Goal: Task Accomplishment & Management: Use online tool/utility

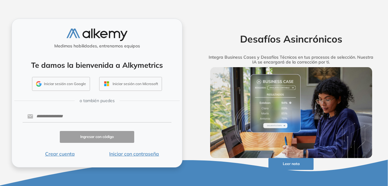
click at [121, 152] on button "Iniciar con contraseña" at bounding box center [134, 154] width 74 height 7
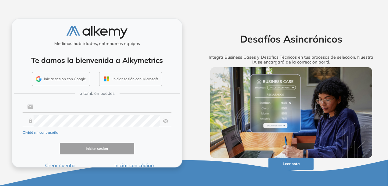
type input "**********"
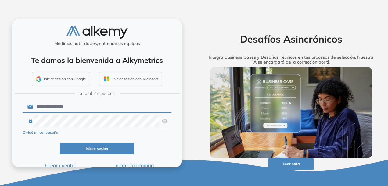
click at [95, 111] on input "**********" at bounding box center [102, 107] width 138 height 12
click at [28, 146] on div "Iniciar sesión" at bounding box center [97, 149] width 149 height 12
click at [83, 147] on button "Iniciar sesión" at bounding box center [97, 149] width 74 height 12
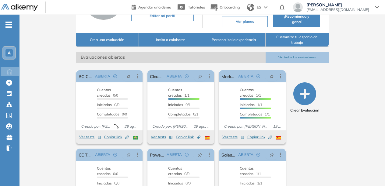
scroll to position [118, 0]
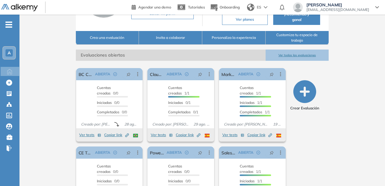
click at [309, 61] on button "Ver todas las evaluaciones" at bounding box center [297, 55] width 63 height 11
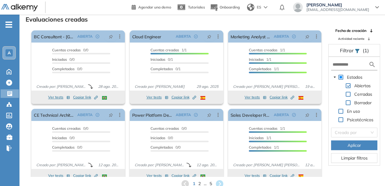
scroll to position [8, 0]
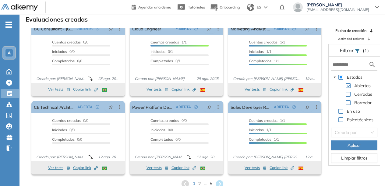
click at [211, 184] on span "5" at bounding box center [210, 184] width 3 height 7
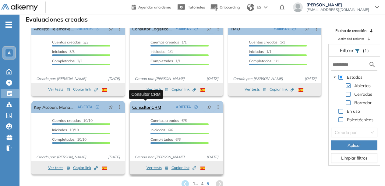
click at [144, 103] on link "Consultor CRM" at bounding box center [146, 107] width 29 height 12
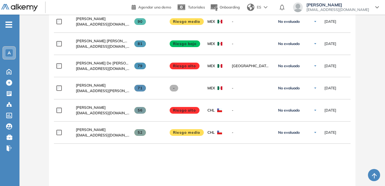
scroll to position [218, 0]
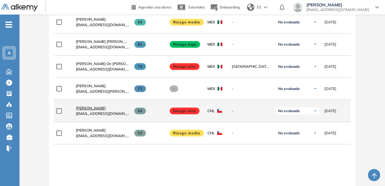
click at [108, 111] on link "[PERSON_NAME]" at bounding box center [103, 108] width 54 height 5
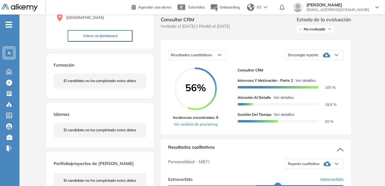
scroll to position [69, 0]
click at [340, 62] on div "Descargar reporte" at bounding box center [314, 55] width 58 height 12
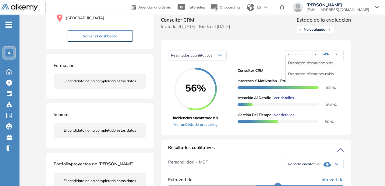
click at [321, 66] on li "Descargar informe completo" at bounding box center [310, 63] width 45 height 6
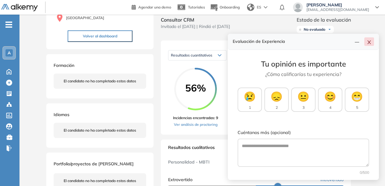
click at [369, 44] on icon "close" at bounding box center [369, 42] width 5 height 5
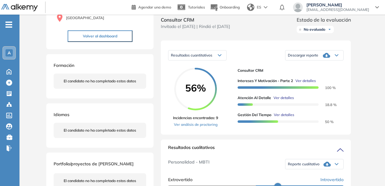
click at [332, 62] on div "Descargar reporte" at bounding box center [314, 55] width 58 height 12
click at [321, 66] on li "Descargar informe completo" at bounding box center [310, 63] width 45 height 6
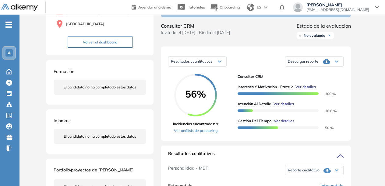
scroll to position [0, 0]
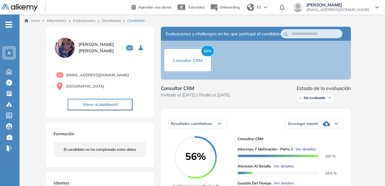
click at [6, 54] on div "A" at bounding box center [8, 52] width 7 height 7
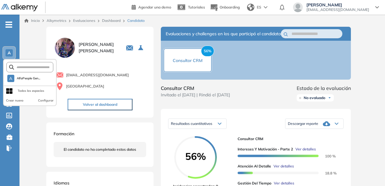
click at [24, 89] on div "Todos los espacios" at bounding box center [31, 91] width 27 height 5
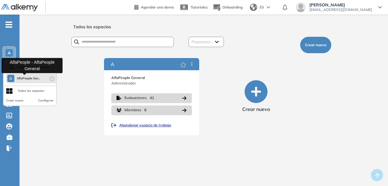
click at [37, 78] on span "AlfaPeople Gen..." at bounding box center [29, 78] width 24 height 5
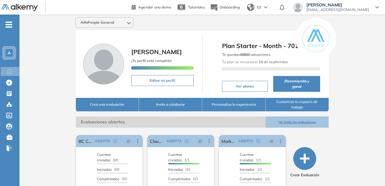
click at [288, 128] on button "Ver todas las evaluaciones" at bounding box center [297, 122] width 63 height 11
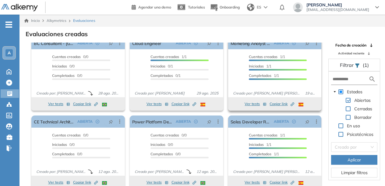
scroll to position [15, 0]
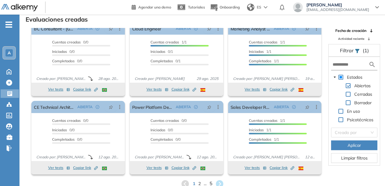
click at [210, 181] on span "5" at bounding box center [210, 184] width 3 height 7
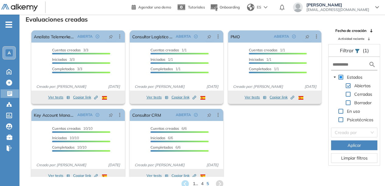
scroll to position [8, 0]
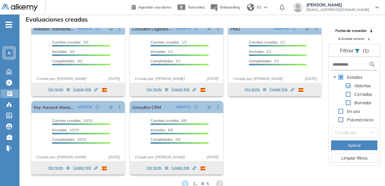
click at [201, 185] on span "4" at bounding box center [202, 184] width 3 height 7
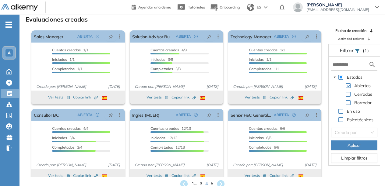
click at [222, 150] on div "El proctoring será activado ¡Importante!: Los usuarios que ya realizaron la eva…" at bounding box center [176, 146] width 98 height 79
click at [228, 139] on div "Cuentas creadas 6/6 Prefiltrados 0/6 Iniciadas 6/6 Completados 6/6" at bounding box center [275, 142] width 94 height 32
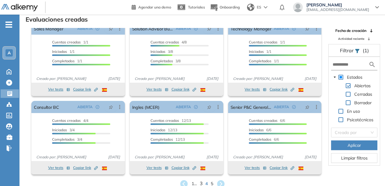
click at [200, 184] on span "3" at bounding box center [201, 184] width 3 height 7
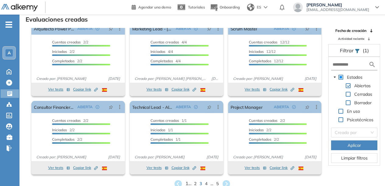
click at [186, 181] on span "1 ..." at bounding box center [189, 184] width 6 height 7
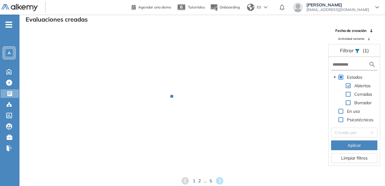
scroll to position [0, 0]
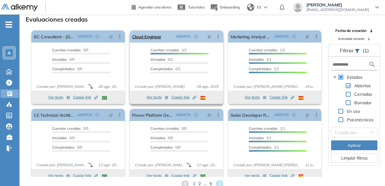
click at [216, 35] on icon at bounding box center [218, 37] width 6 height 6
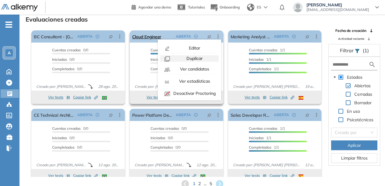
click at [199, 58] on span "Duplicar" at bounding box center [193, 58] width 17 height 5
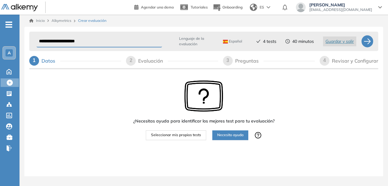
click at [103, 43] on input "**********" at bounding box center [99, 42] width 125 height 12
type input "**********"
click at [369, 44] on div at bounding box center [367, 41] width 12 height 12
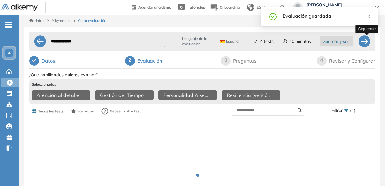
click at [369, 44] on div at bounding box center [364, 41] width 12 height 12
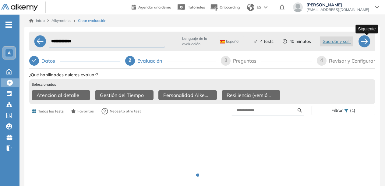
select select "*****"
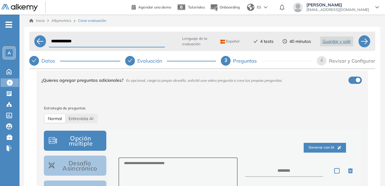
scroll to position [52, 0]
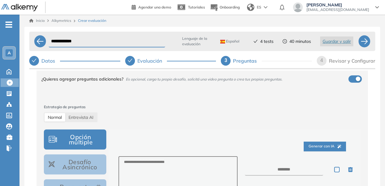
click at [351, 83] on div "¿Quieres agregar preguntas adicionales? Es opcional, carga tu propio desafío, s…" at bounding box center [198, 79] width 314 height 16
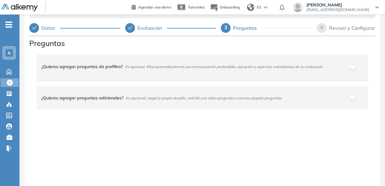
scroll to position [0, 0]
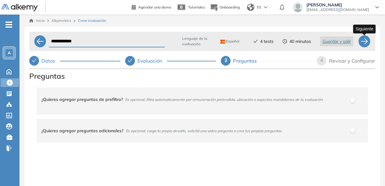
click at [363, 41] on div at bounding box center [364, 41] width 12 height 12
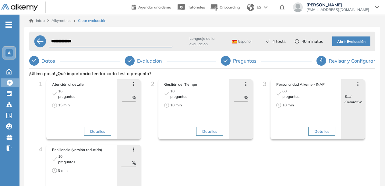
click at [344, 40] on span "Abrir Evaluación" at bounding box center [351, 42] width 28 height 6
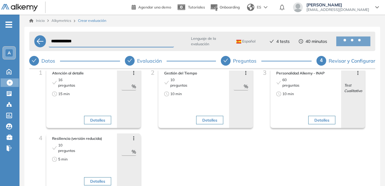
scroll to position [11, 0]
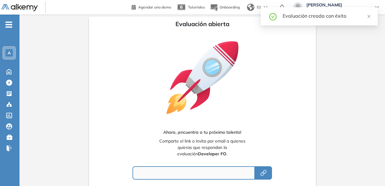
type input "**********"
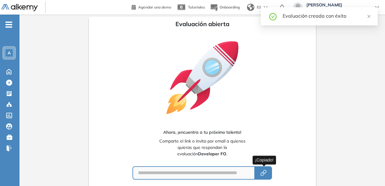
click at [261, 168] on button "button" at bounding box center [263, 173] width 17 height 13
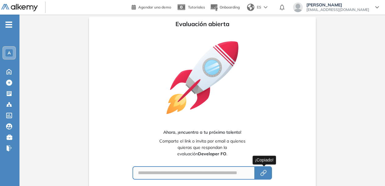
click at [267, 172] on icon "button" at bounding box center [263, 173] width 7 height 7
click at [273, 171] on div "**********" at bounding box center [202, 173] width 163 height 13
click at [268, 171] on button "button" at bounding box center [263, 173] width 17 height 13
